Goal: Complete application form

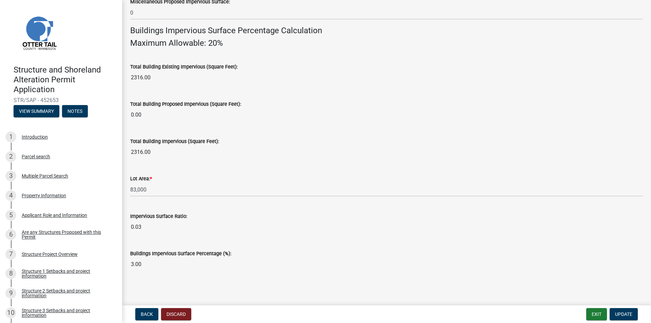
scroll to position [446, 0]
click at [625, 312] on span "Update" at bounding box center [623, 314] width 17 height 5
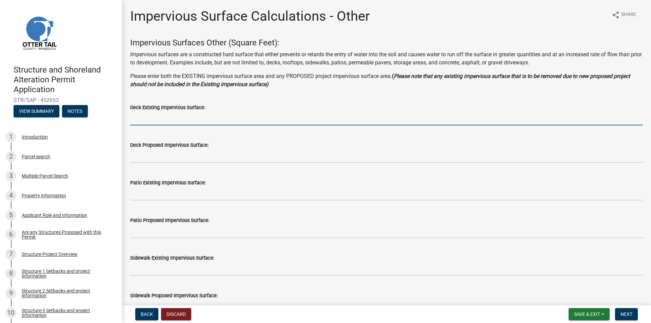
click at [155, 118] on input "text" at bounding box center [386, 119] width 513 height 14
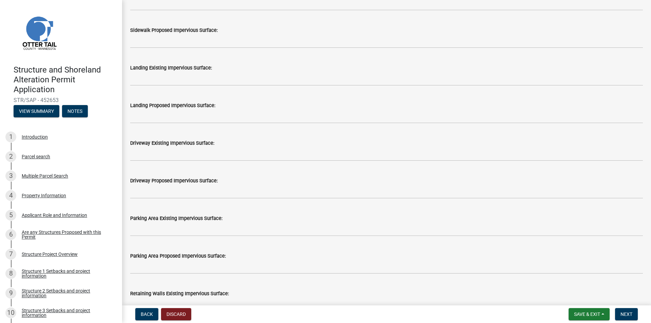
scroll to position [271, 0]
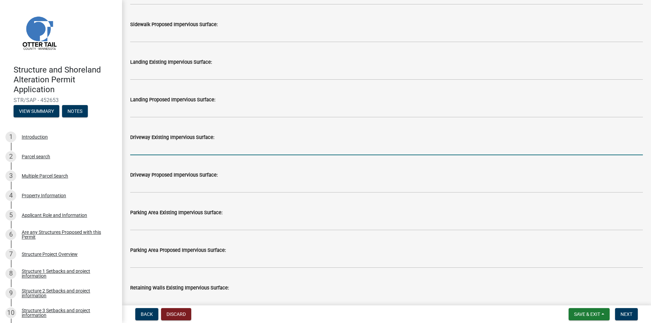
click at [144, 150] on input "text" at bounding box center [386, 148] width 513 height 14
type input "980"
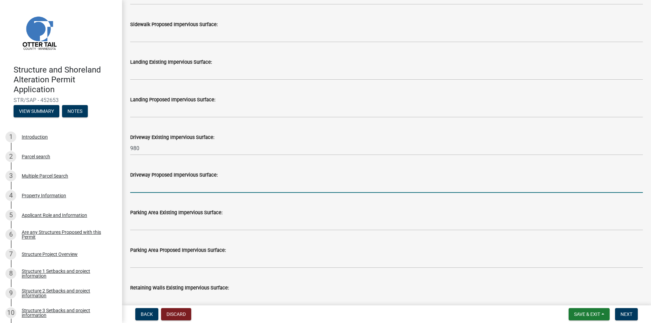
click at [160, 190] on input "text" at bounding box center [386, 186] width 513 height 14
type input "0"
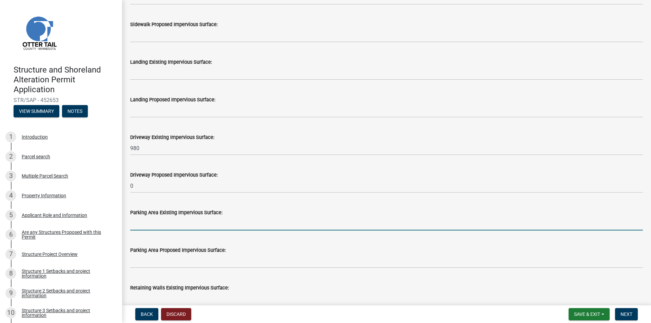
click at [155, 226] on input "text" at bounding box center [386, 224] width 513 height 14
type input "60"
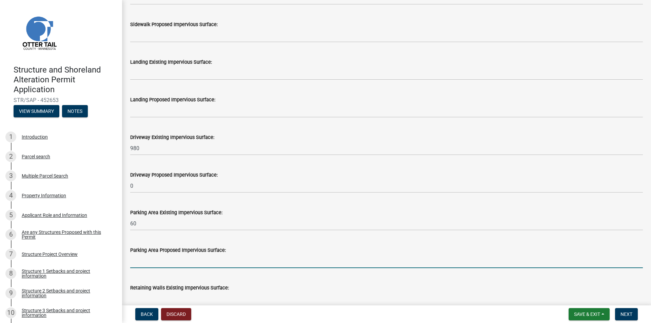
click at [150, 264] on input "text" at bounding box center [386, 261] width 513 height 14
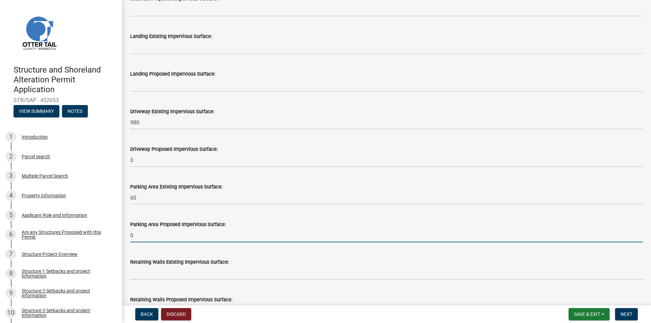
scroll to position [373, 0]
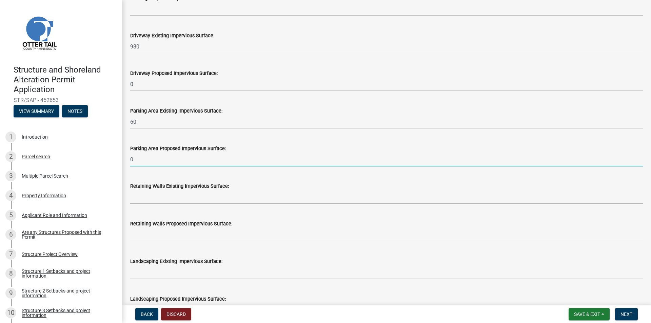
type input "0"
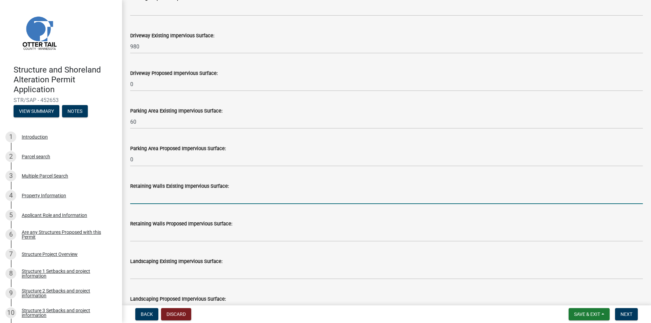
click at [152, 199] on input "text" at bounding box center [386, 197] width 513 height 14
type input "0"
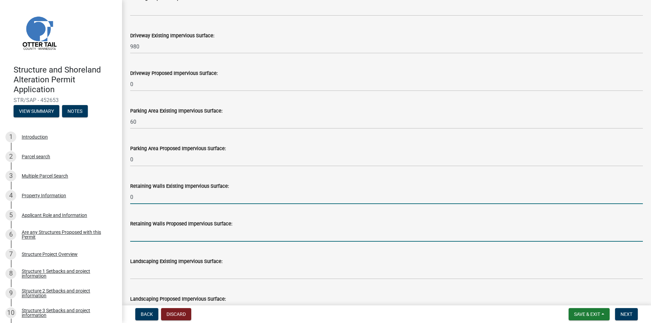
click at [152, 237] on input "text" at bounding box center [386, 235] width 513 height 14
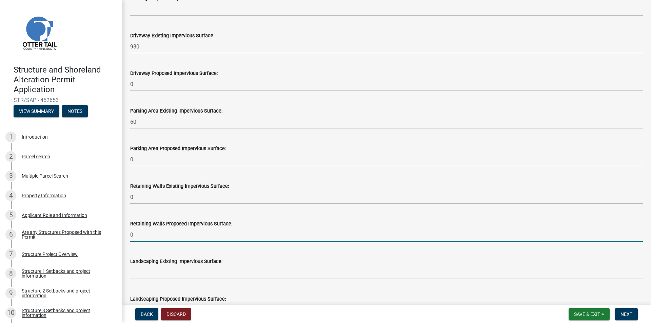
type input "0"
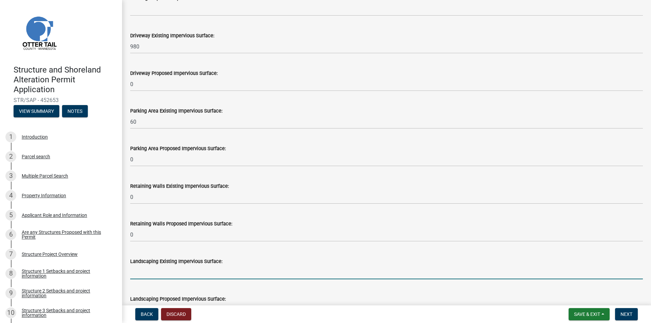
click at [153, 269] on input "text" at bounding box center [386, 273] width 513 height 14
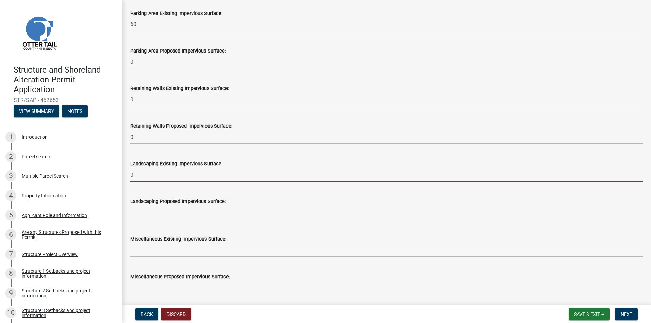
scroll to position [509, 0]
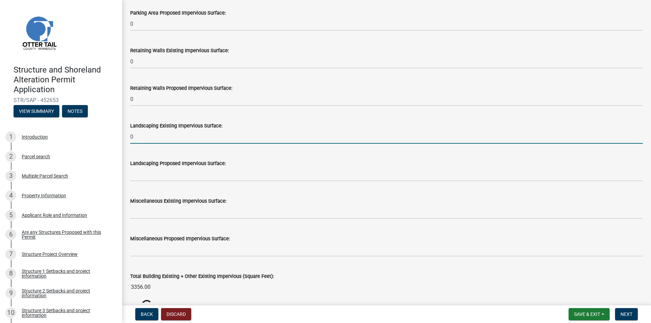
type input "0"
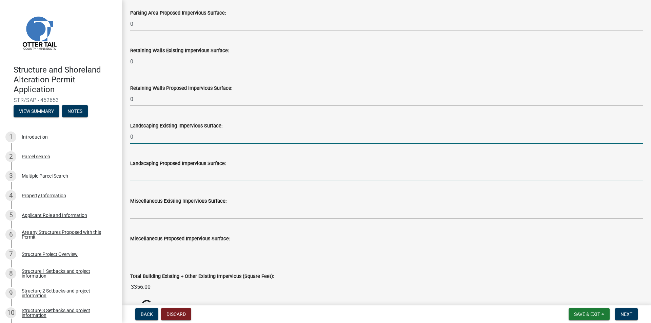
click at [140, 178] on input "text" at bounding box center [386, 175] width 513 height 14
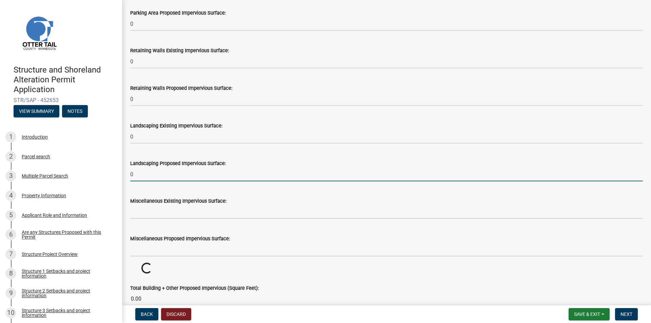
type input "0"
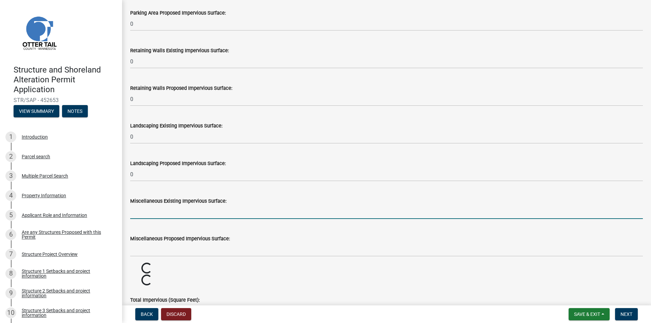
click at [149, 209] on input "text" at bounding box center [386, 212] width 513 height 14
type input "0"
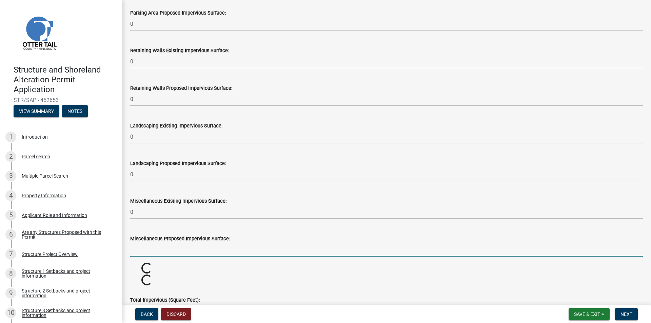
click at [140, 245] on input "text" at bounding box center [386, 250] width 513 height 14
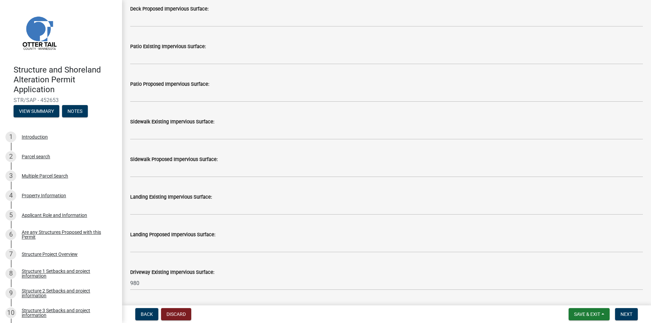
scroll to position [136, 0]
type input "0"
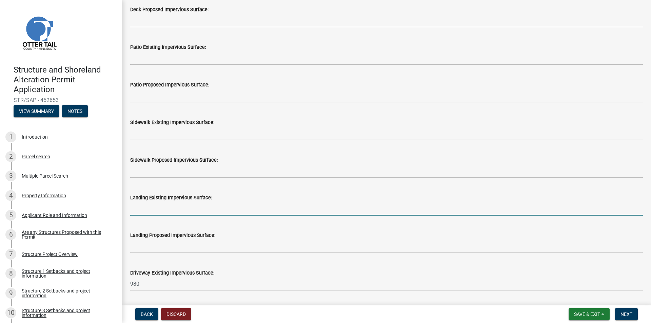
click at [144, 211] on input "text" at bounding box center [386, 209] width 513 height 14
type input "0"
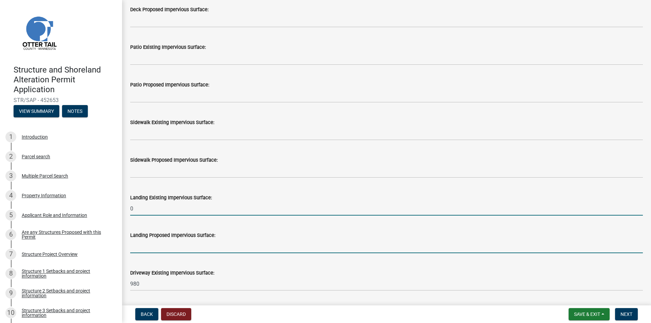
click at [143, 241] on input "text" at bounding box center [386, 247] width 513 height 14
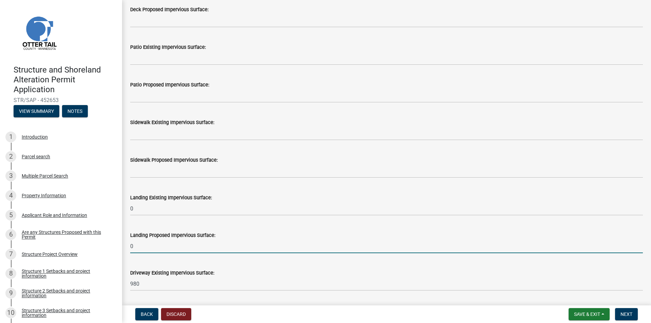
type input "0"
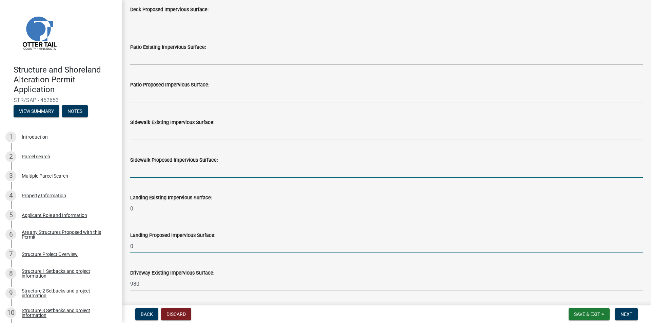
click at [141, 170] on input "text" at bounding box center [386, 171] width 513 height 14
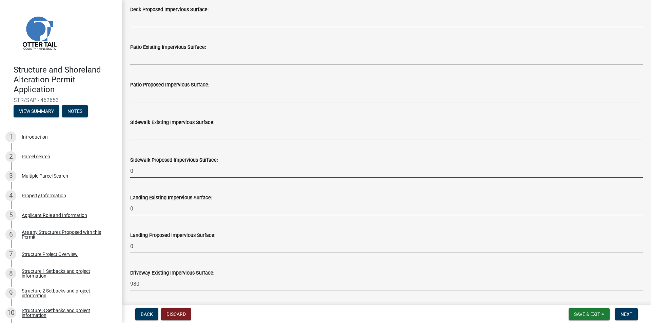
type input "0"
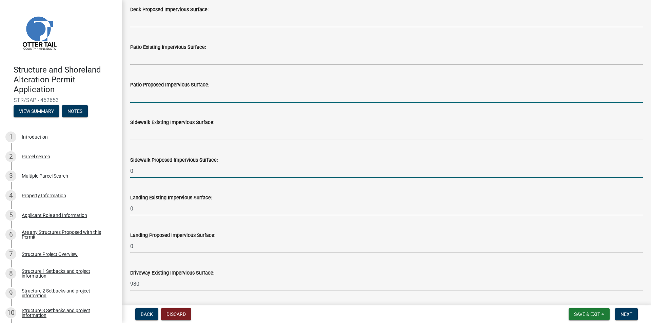
click at [140, 99] on input "text" at bounding box center [386, 96] width 513 height 14
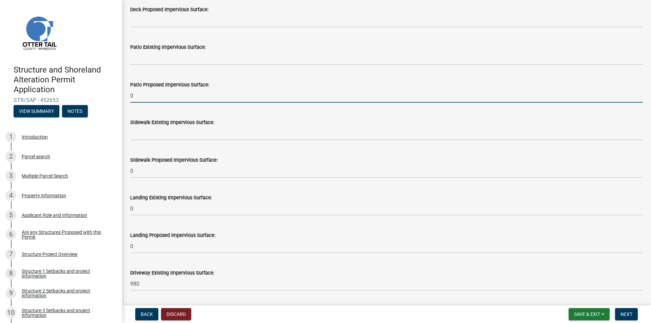
type input "0"
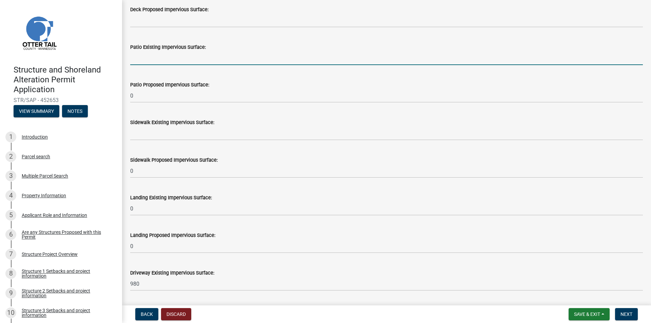
click at [138, 57] on input "text" at bounding box center [386, 58] width 513 height 14
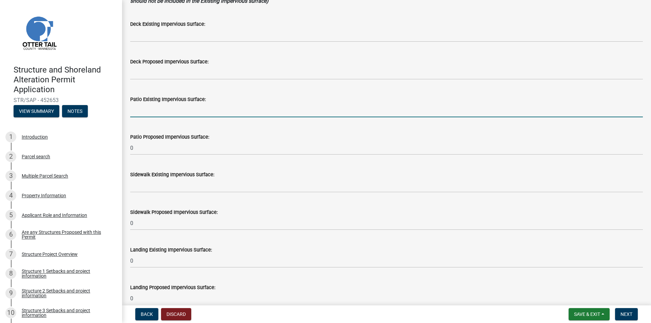
scroll to position [68, 0]
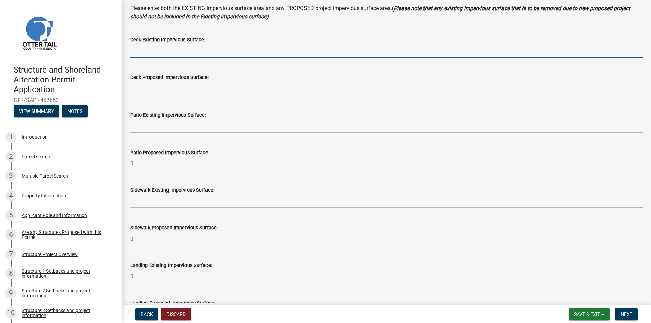
click at [136, 50] on input "text" at bounding box center [386, 51] width 513 height 14
type input "300"
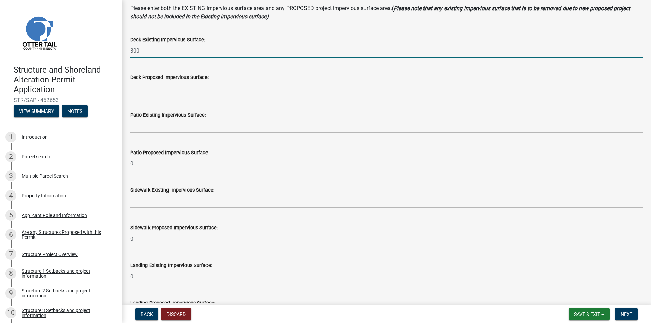
click at [139, 90] on input "text" at bounding box center [386, 88] width 513 height 14
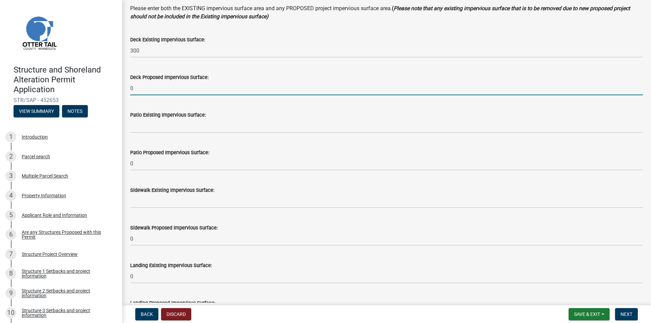
type input "0"
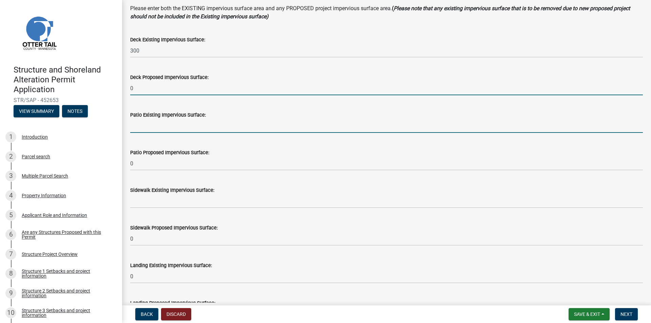
click at [139, 126] on input "text" at bounding box center [386, 126] width 513 height 14
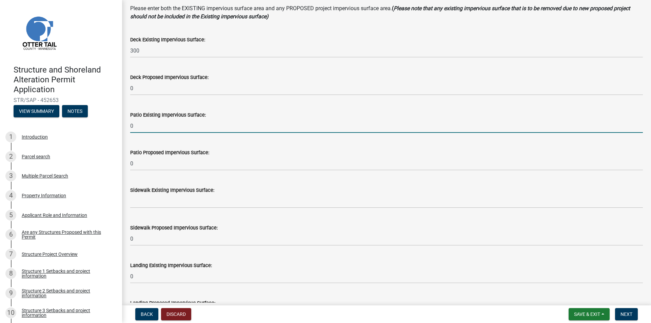
type input "0"
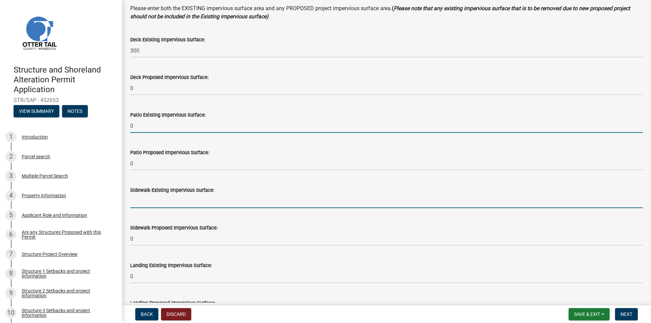
click at [144, 199] on input "text" at bounding box center [386, 201] width 513 height 14
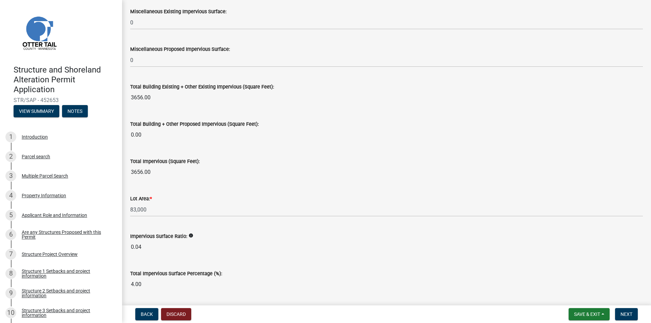
scroll to position [720, 0]
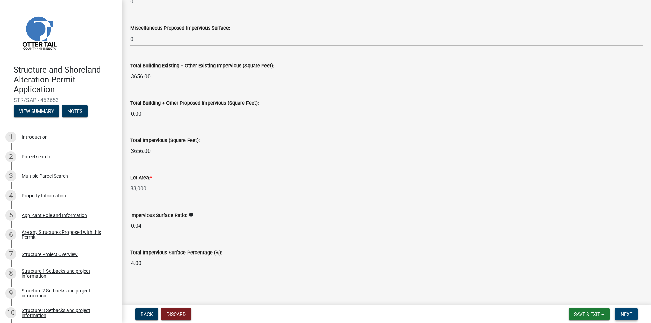
type input "315"
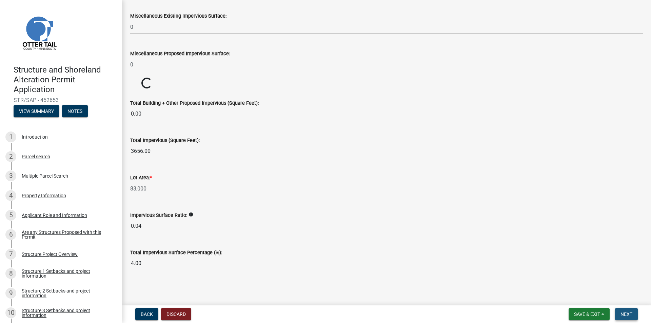
scroll to position [694, 0]
click at [626, 314] on span "Next" at bounding box center [627, 314] width 12 height 5
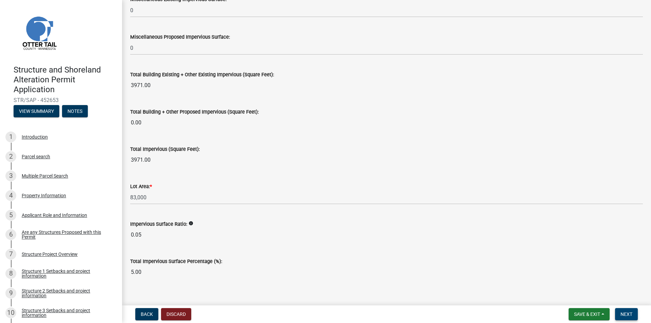
scroll to position [720, 0]
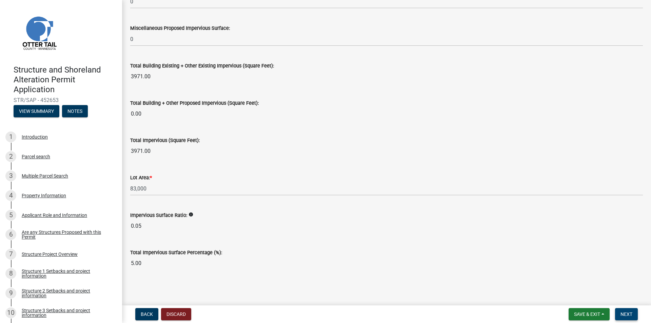
click at [625, 313] on span "Next" at bounding box center [627, 314] width 12 height 5
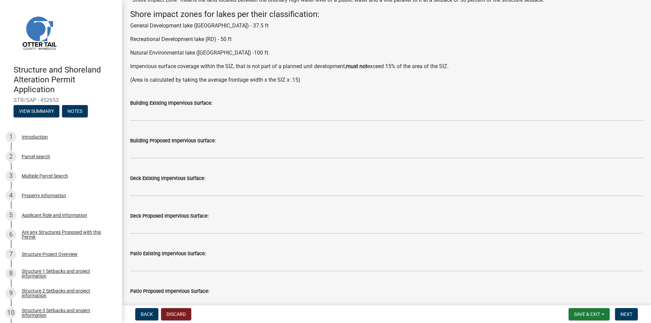
scroll to position [0, 0]
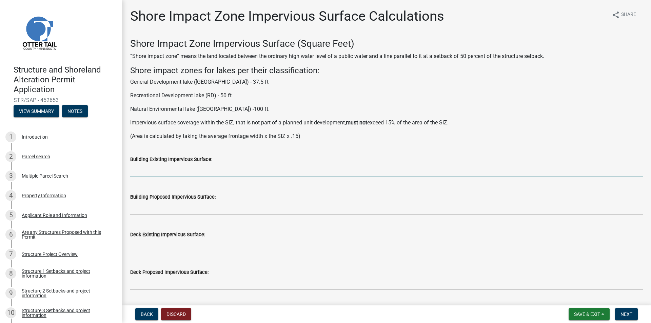
click at [147, 172] on input "text" at bounding box center [386, 171] width 513 height 14
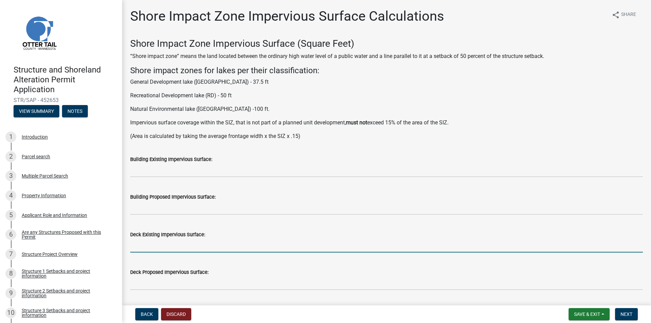
click at [149, 247] on input "text" at bounding box center [386, 246] width 513 height 14
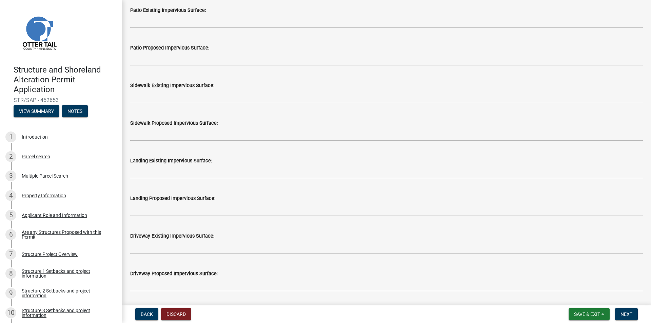
scroll to position [271, 0]
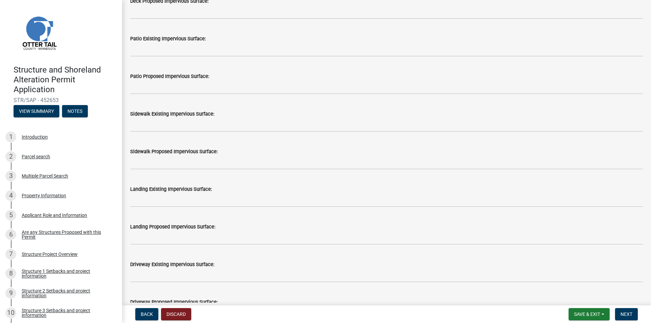
type input "300"
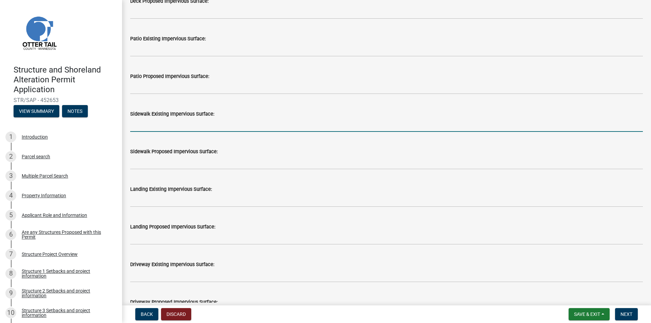
click at [160, 128] on input "text" at bounding box center [386, 125] width 513 height 14
type input "315"
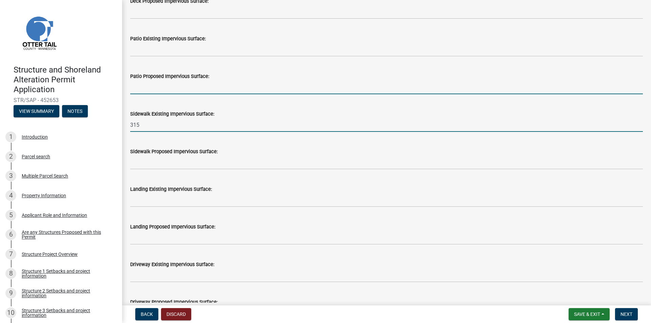
click at [148, 88] on input "text" at bounding box center [386, 87] width 513 height 14
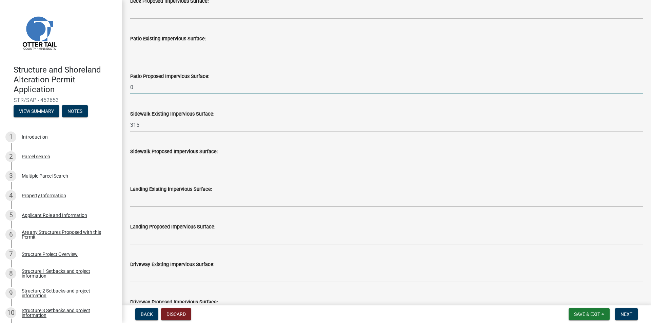
type input "0"
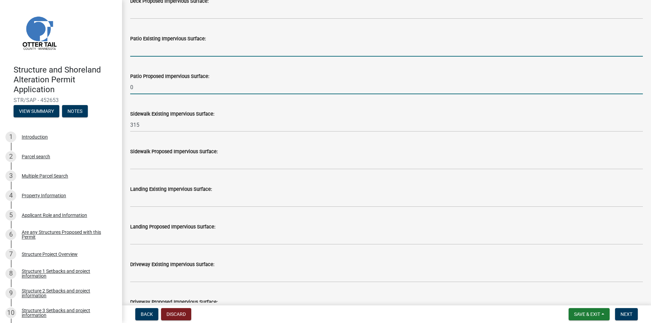
click at [140, 51] on input "text" at bounding box center [386, 50] width 513 height 14
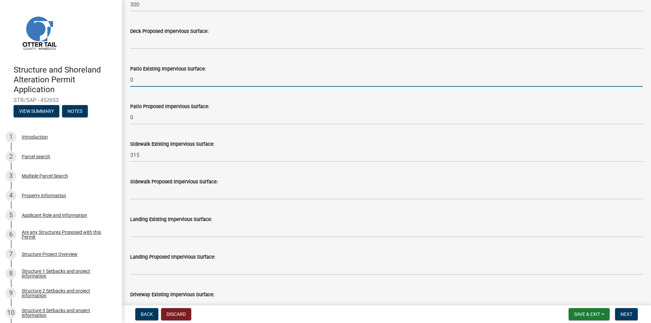
scroll to position [170, 0]
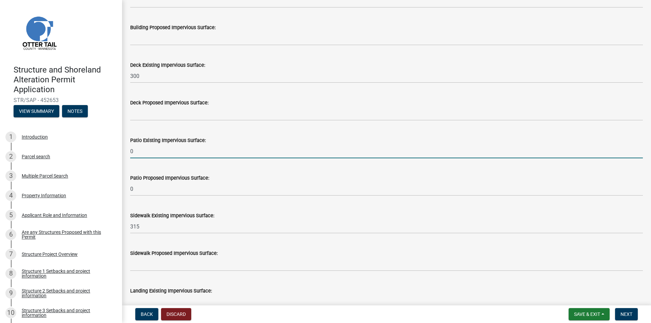
type input "0"
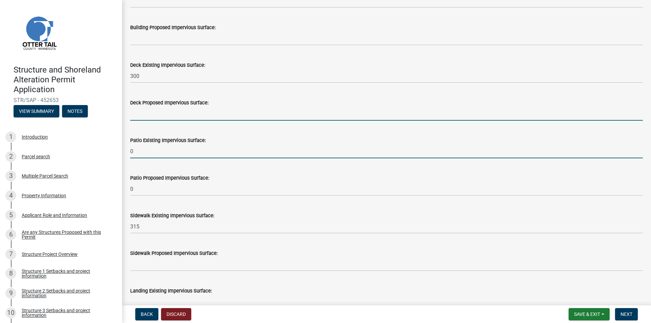
click at [144, 116] on input "text" at bounding box center [386, 114] width 513 height 14
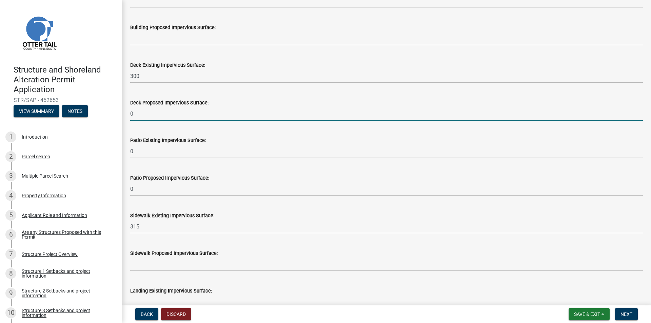
type input "0"
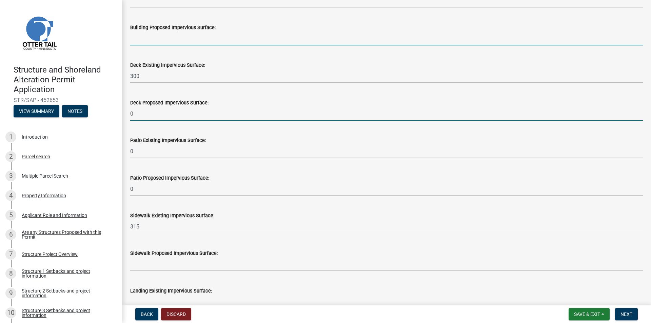
click at [144, 39] on input "text" at bounding box center [386, 39] width 513 height 14
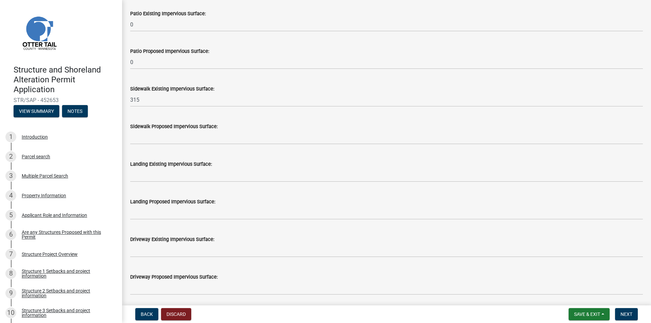
scroll to position [339, 0]
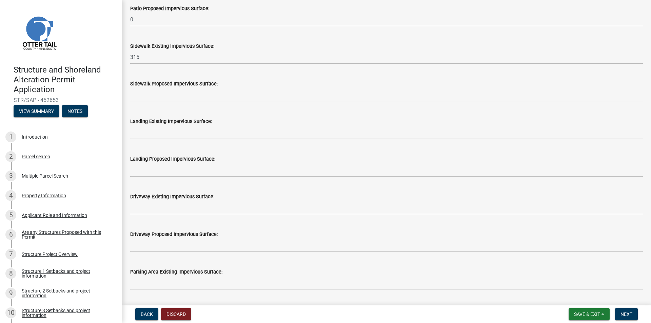
type input "2316"
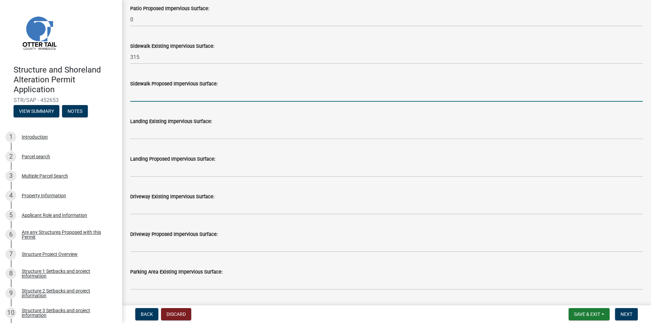
click at [161, 96] on input "text" at bounding box center [386, 95] width 513 height 14
type input "0"
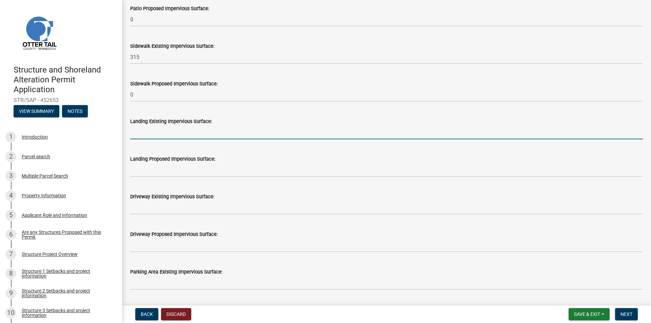
click at [159, 137] on input "text" at bounding box center [386, 133] width 513 height 14
type input "0"
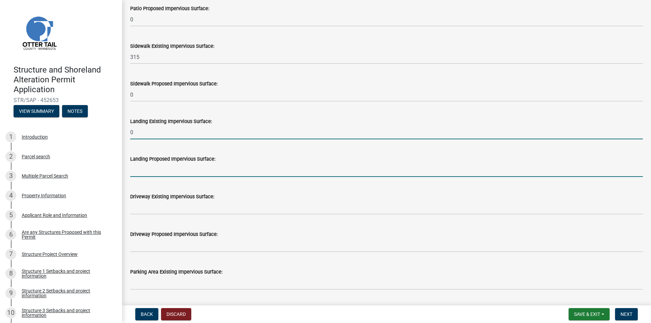
click at [157, 168] on input "text" at bounding box center [386, 170] width 513 height 14
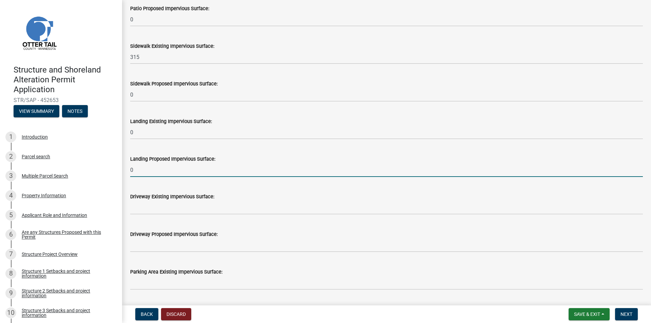
type input "0"
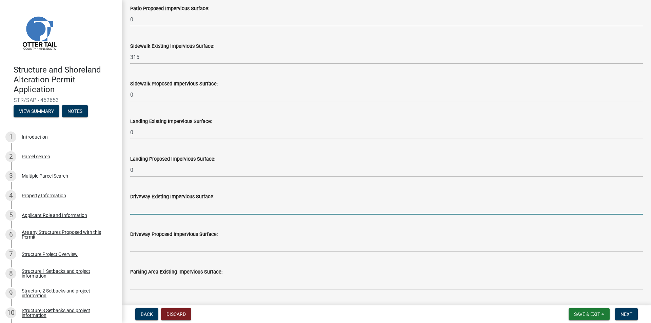
click at [144, 211] on input "text" at bounding box center [386, 208] width 513 height 14
type input "980"
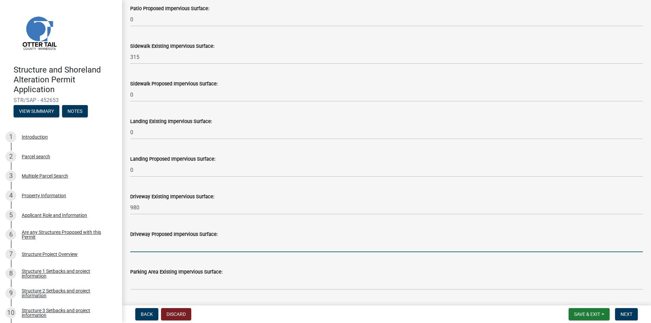
click at [138, 248] on input "text" at bounding box center [386, 246] width 513 height 14
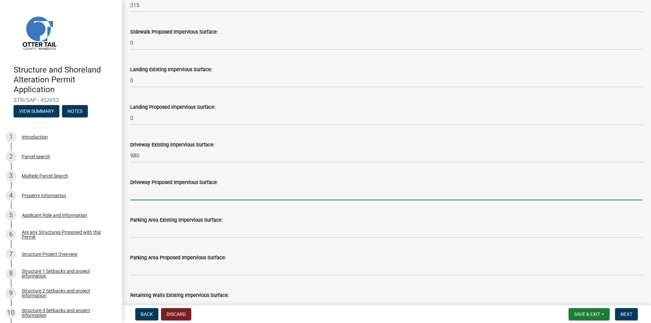
scroll to position [407, 0]
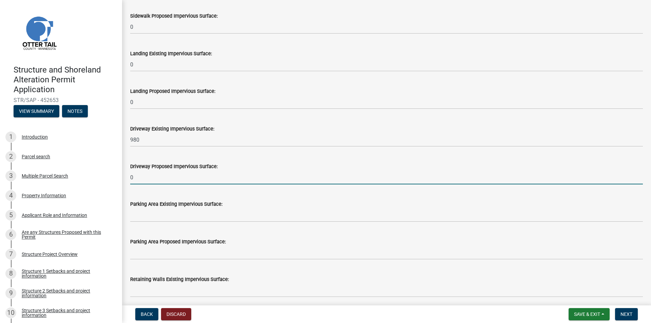
type input "0"
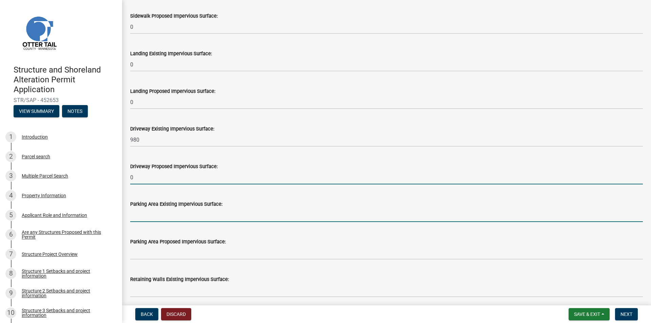
click at [137, 218] on input "text" at bounding box center [386, 215] width 513 height 14
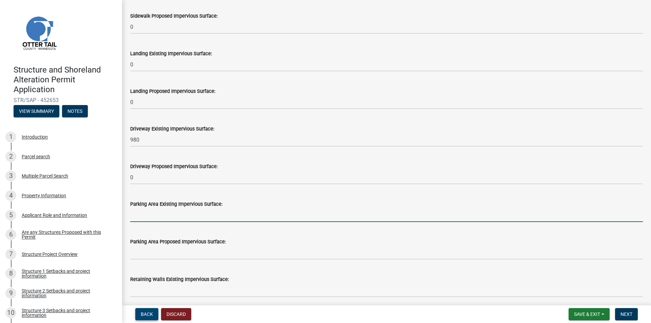
click at [147, 312] on span "Back" at bounding box center [147, 314] width 12 height 5
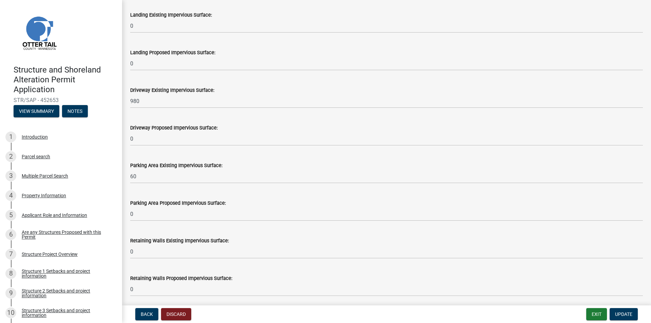
scroll to position [305, 0]
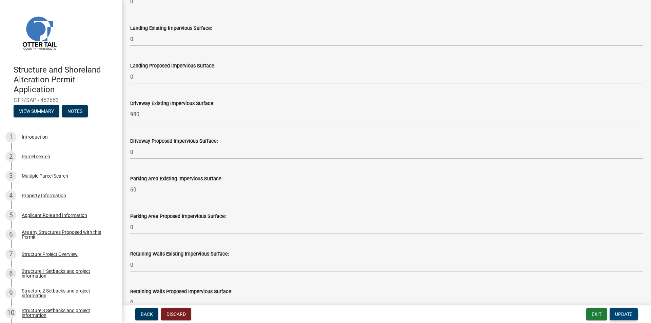
click at [624, 313] on span "Update" at bounding box center [623, 314] width 17 height 5
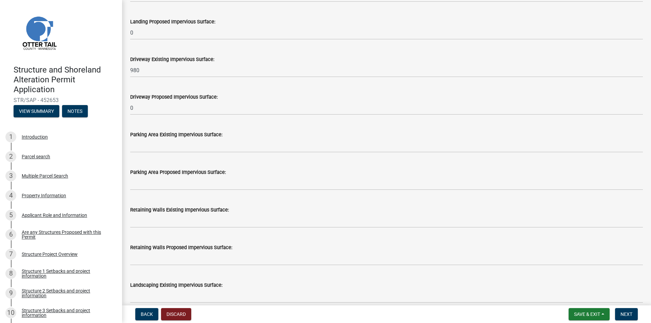
scroll to position [509, 0]
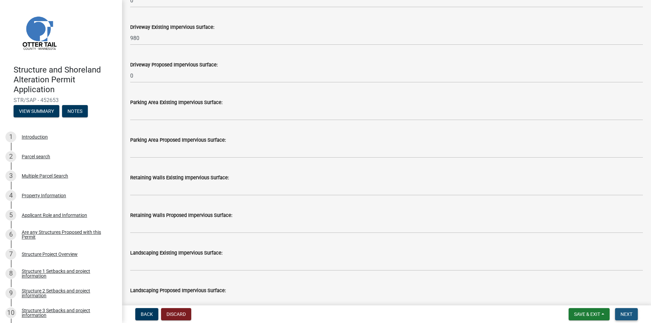
click at [629, 312] on span "Next" at bounding box center [627, 314] width 12 height 5
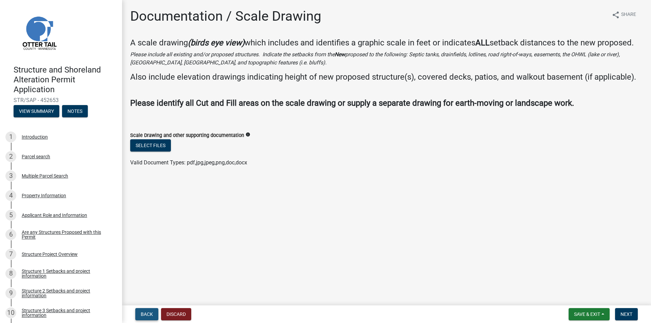
click at [150, 310] on button "Back" at bounding box center [146, 314] width 23 height 12
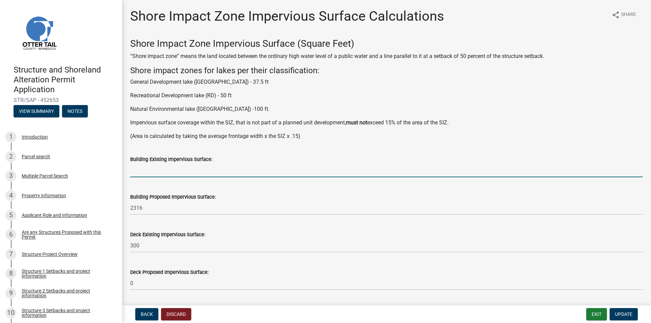
click at [165, 170] on input "text" at bounding box center [386, 171] width 513 height 14
type input "2316"
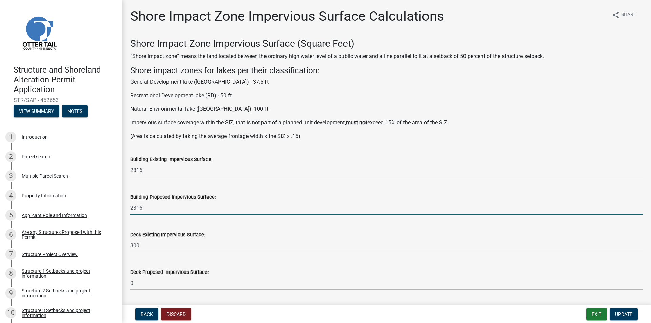
drag, startPoint x: 147, startPoint y: 211, endPoint x: 126, endPoint y: 209, distance: 21.5
click at [126, 209] on div "Building Proposed Impervious Surface: 2316" at bounding box center [386, 200] width 523 height 32
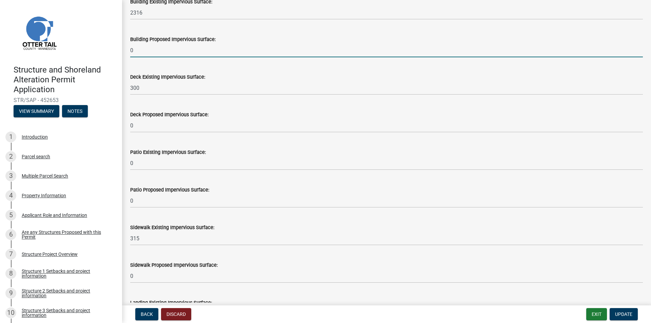
scroll to position [170, 0]
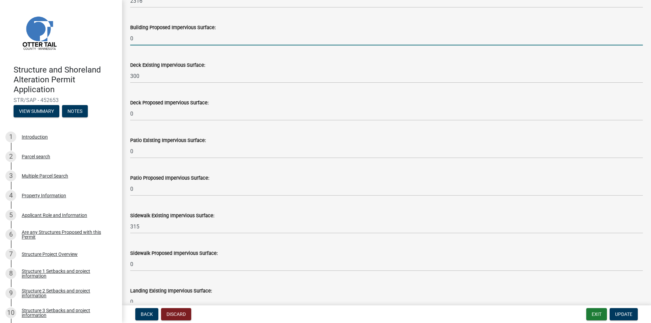
type input "0"
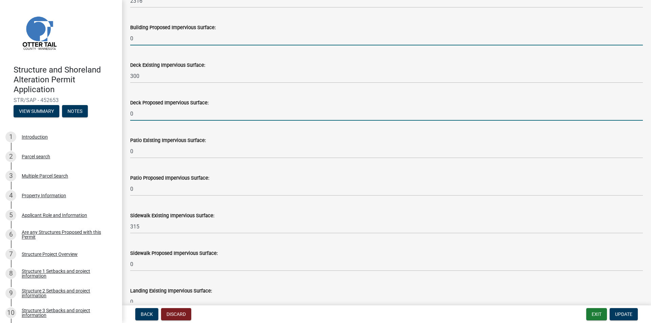
click at [139, 115] on input "0" at bounding box center [386, 114] width 513 height 14
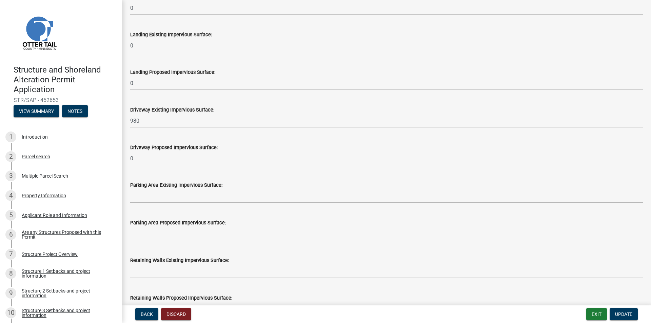
scroll to position [441, 0]
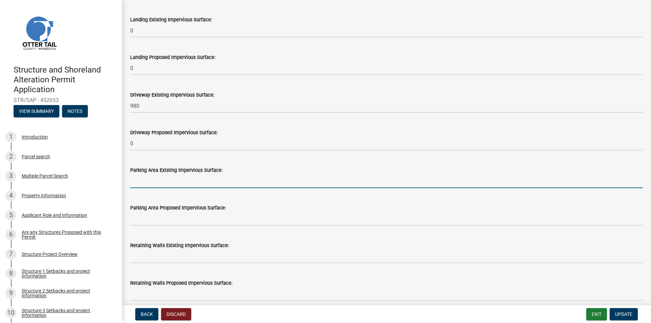
click at [151, 184] on input "text" at bounding box center [386, 181] width 513 height 14
type input "60"
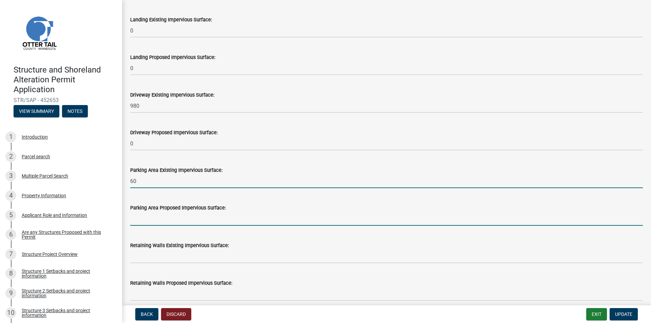
click at [144, 221] on input "text" at bounding box center [386, 219] width 513 height 14
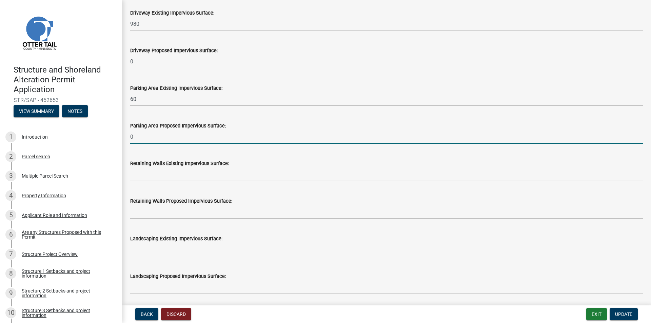
scroll to position [543, 0]
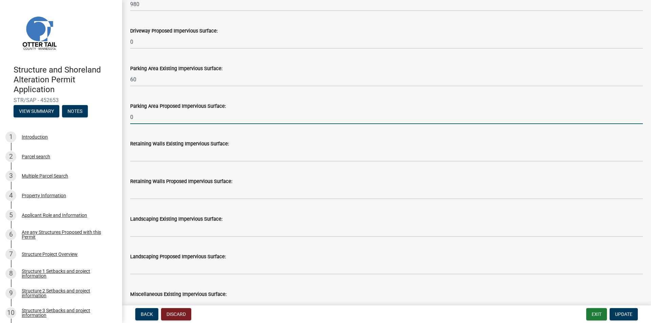
type input "0"
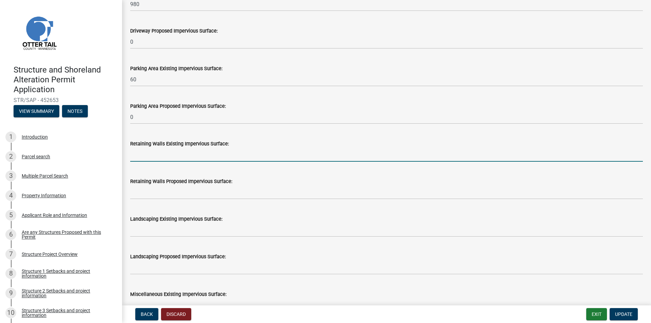
click at [139, 157] on input "text" at bounding box center [386, 155] width 513 height 14
type input "0"
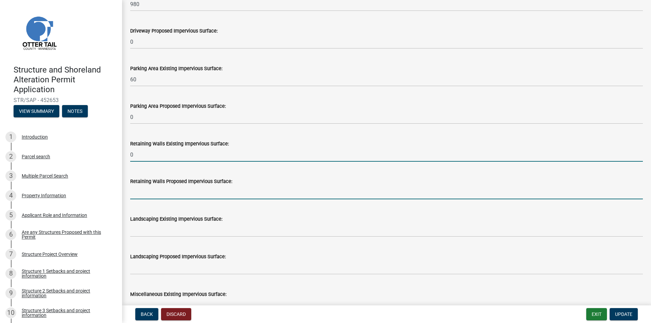
click at [136, 191] on input "text" at bounding box center [386, 193] width 513 height 14
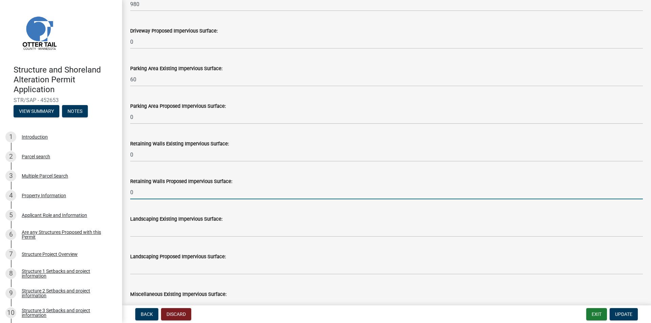
type input "0"
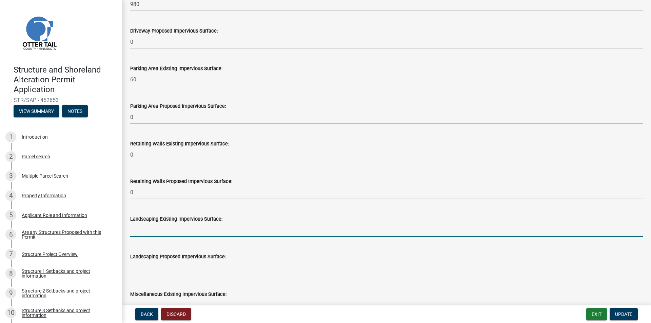
click at [140, 229] on input "text" at bounding box center [386, 230] width 513 height 14
type input "0"
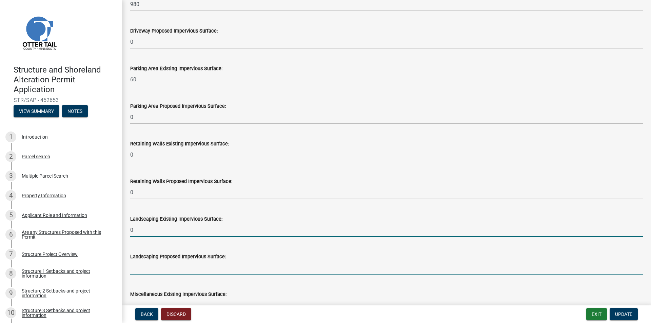
click at [135, 268] on input "text" at bounding box center [386, 268] width 513 height 14
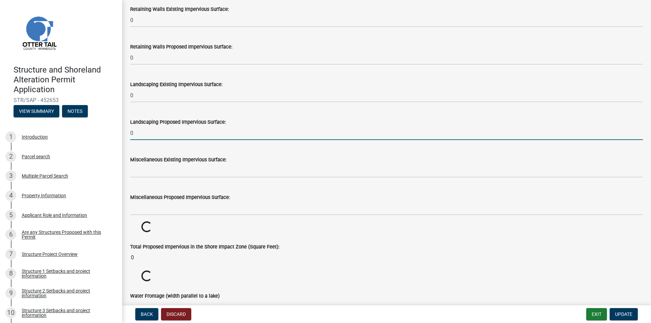
scroll to position [679, 0]
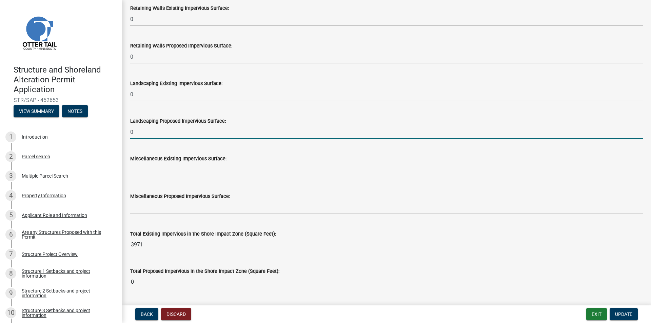
type input "0"
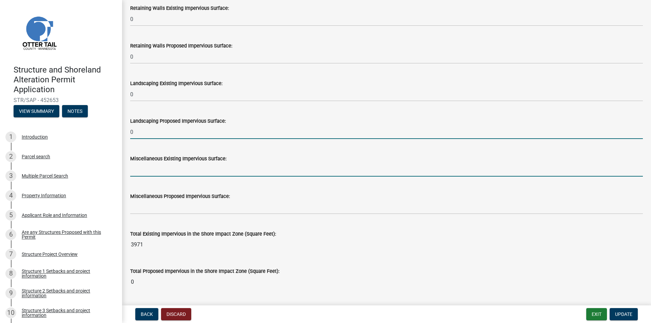
type input "3971"
click at [138, 169] on input "text" at bounding box center [386, 170] width 513 height 14
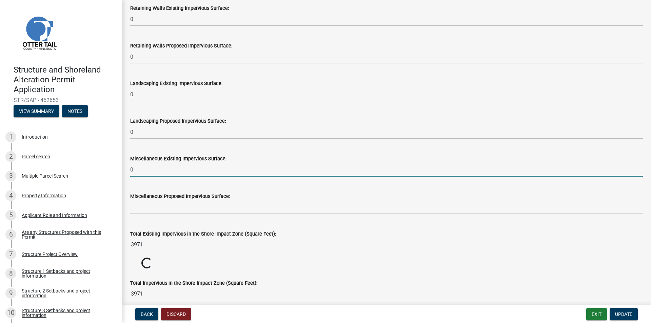
type input "0"
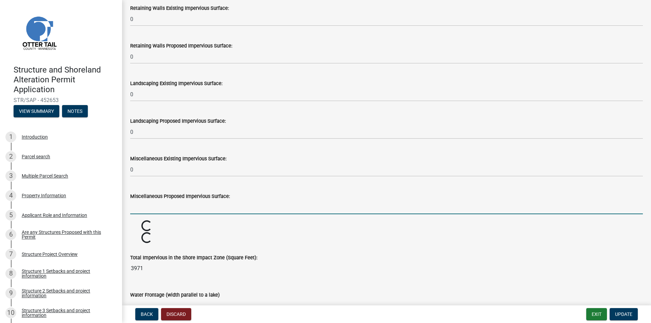
click at [139, 206] on input "text" at bounding box center [386, 208] width 513 height 14
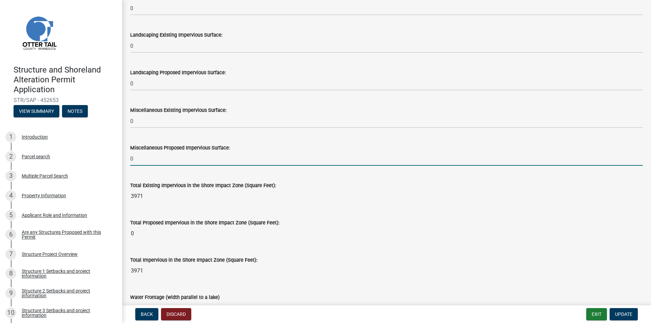
scroll to position [809, 0]
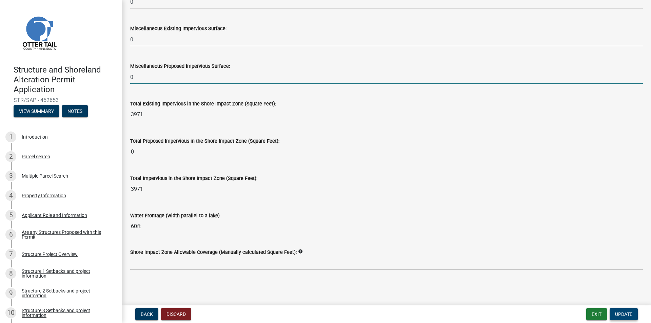
type input "0"
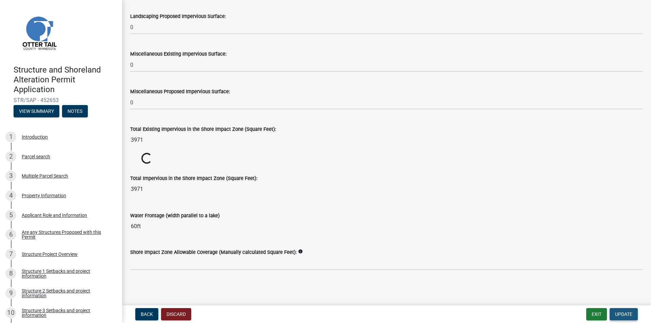
click at [631, 313] on span "Update" at bounding box center [623, 314] width 17 height 5
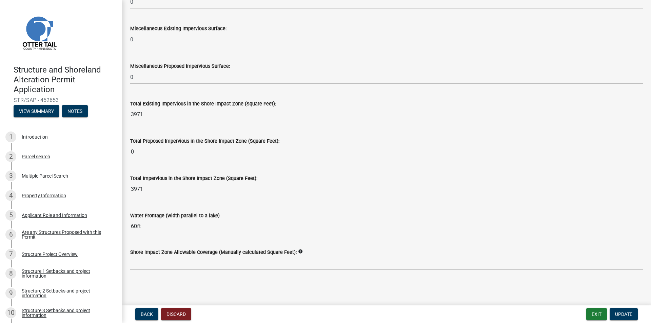
click at [298, 251] on icon "info" at bounding box center [300, 251] width 5 height 5
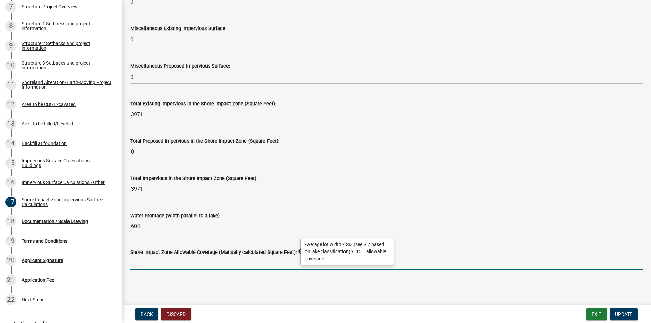
click at [241, 264] on input "text" at bounding box center [386, 263] width 513 height 14
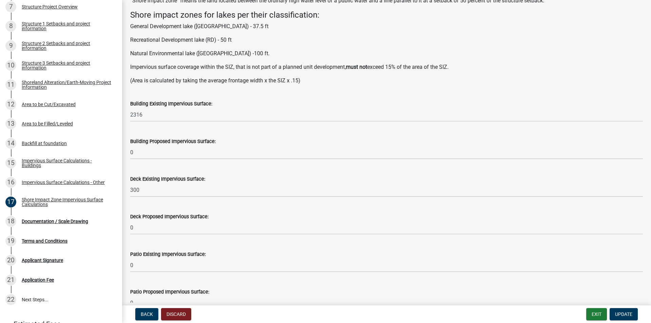
scroll to position [0, 0]
